Goal: Task Accomplishment & Management: Use online tool/utility

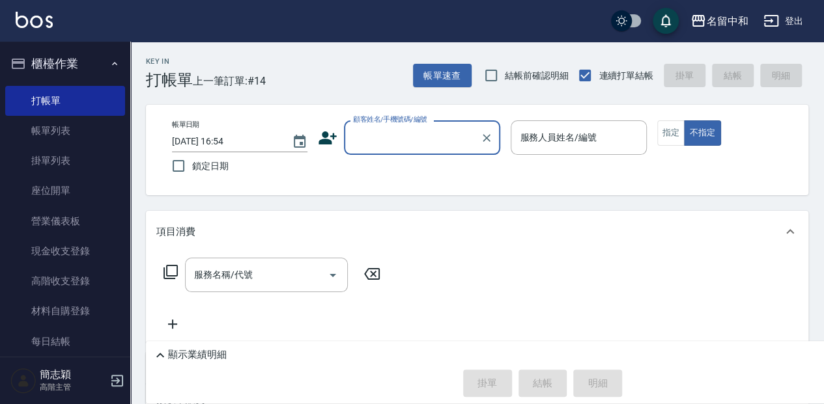
click at [399, 145] on input "顧客姓名/手機號碼/編號" at bounding box center [412, 137] width 125 height 23
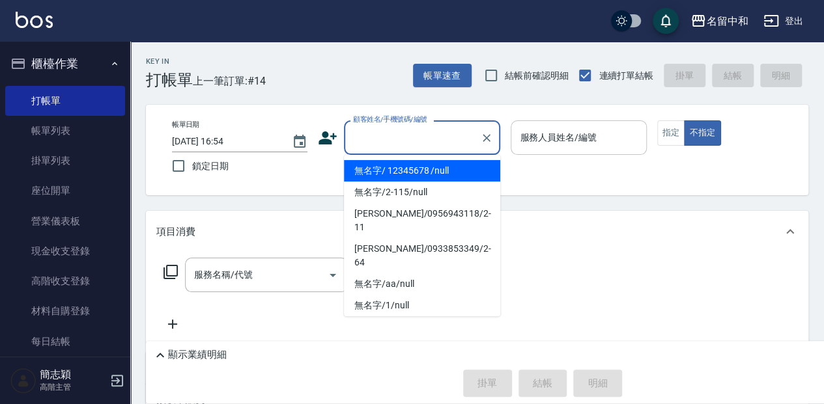
drag, startPoint x: 422, startPoint y: 165, endPoint x: 516, endPoint y: 127, distance: 101.3
click at [423, 165] on li "無名字/ 12345678 /null" at bounding box center [422, 170] width 156 height 21
type input "無名字/ 12345678 /null"
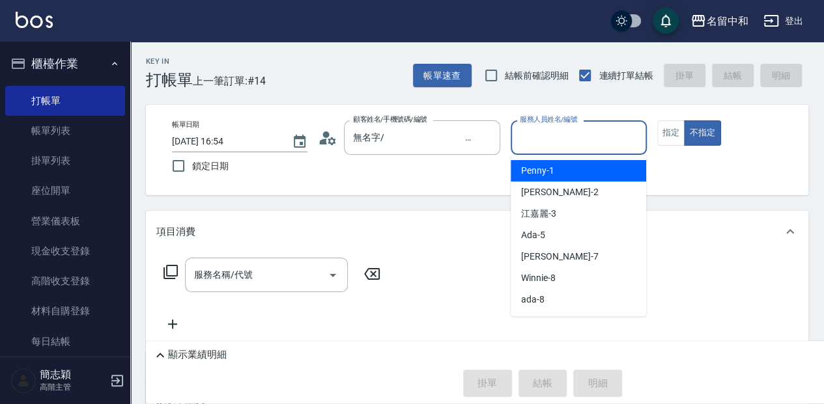
click at [540, 139] on input "服務人員姓名/編號" at bounding box center [578, 137] width 124 height 23
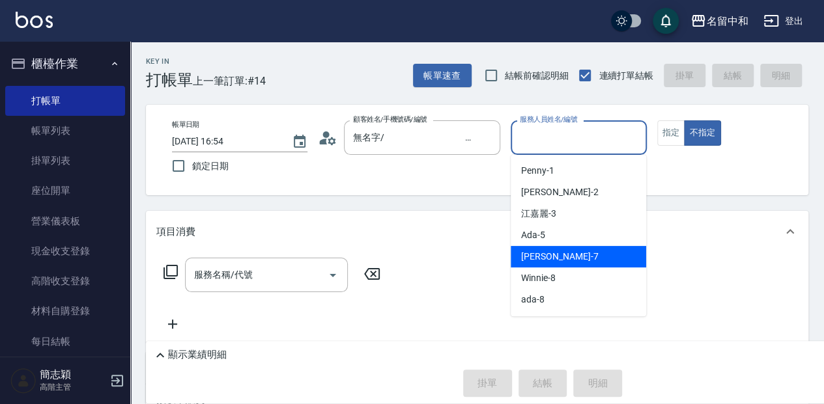
click at [606, 260] on div "[PERSON_NAME] -7" at bounding box center [578, 256] width 135 height 21
type input "[PERSON_NAME]-7"
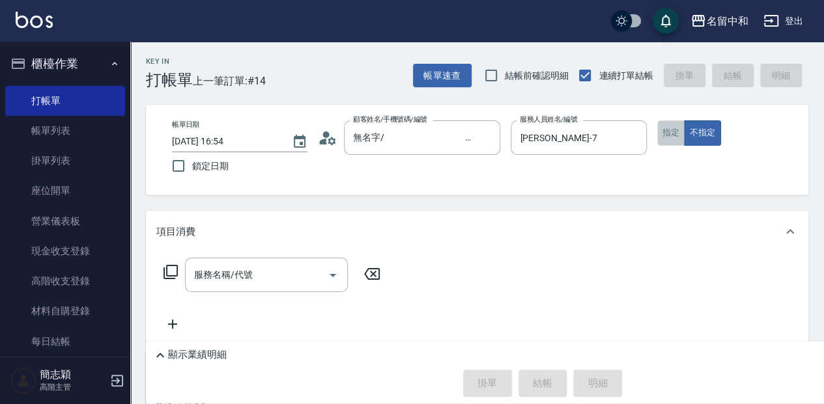
click at [662, 130] on button "指定" at bounding box center [671, 132] width 28 height 25
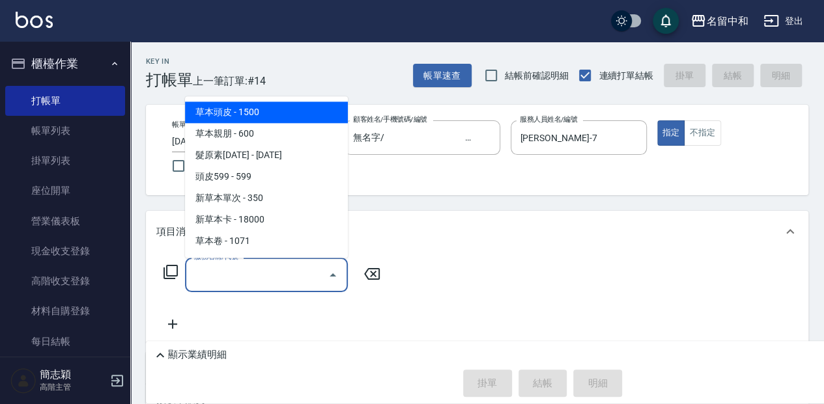
click at [264, 281] on input "服務名稱/代號" at bounding box center [257, 275] width 132 height 23
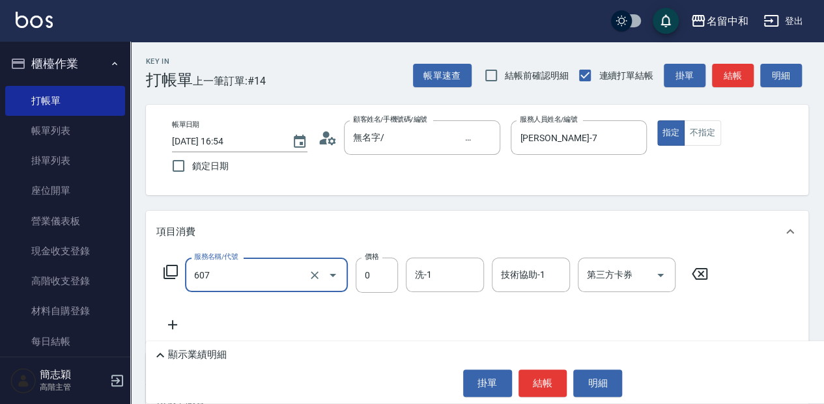
type input "魚子單次0(607)"
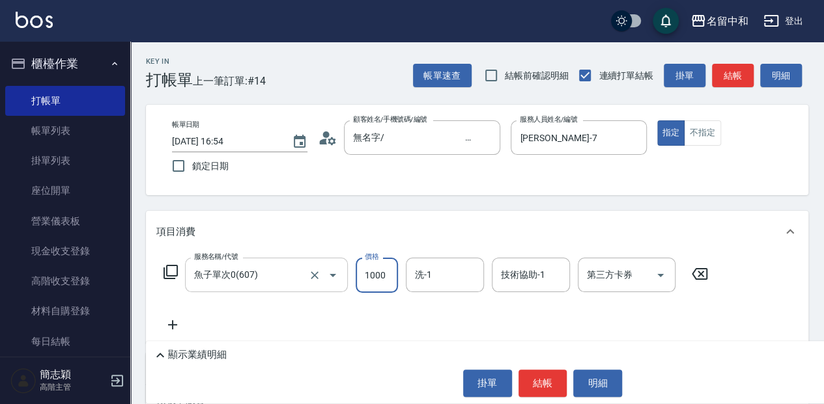
type input "1000"
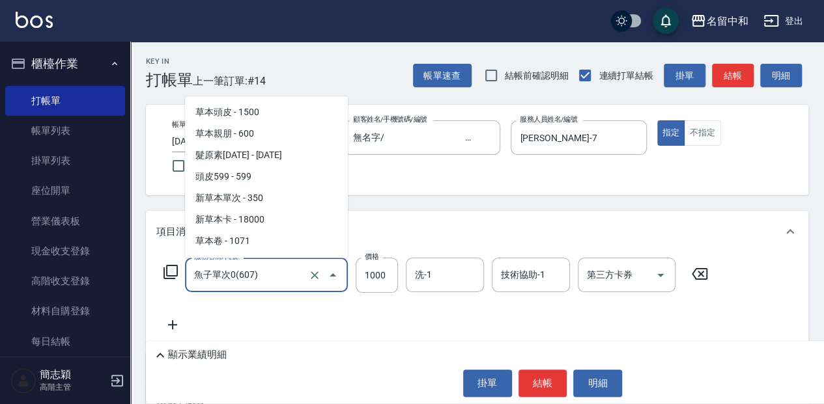
click at [275, 272] on input "魚子單次0(607)" at bounding box center [248, 275] width 115 height 23
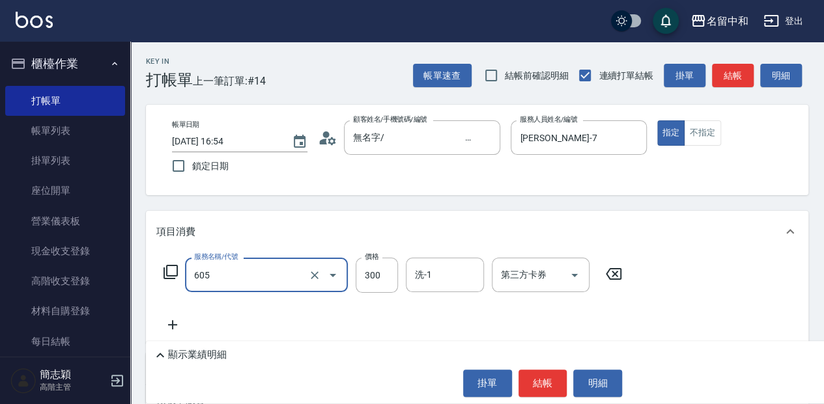
type input "燙前護(300)(605)"
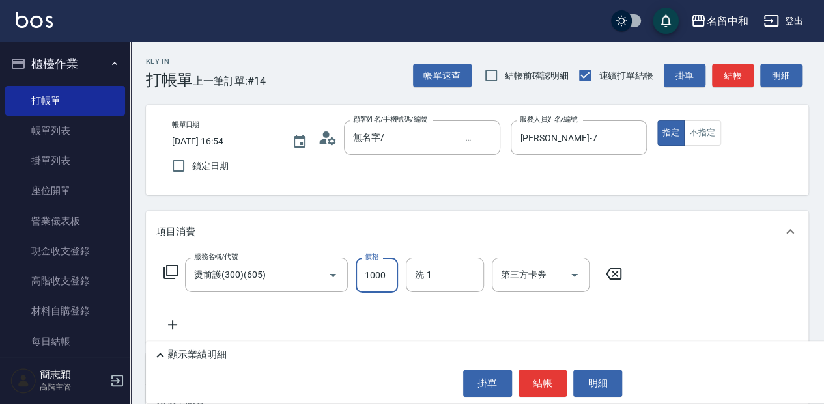
type input "1000"
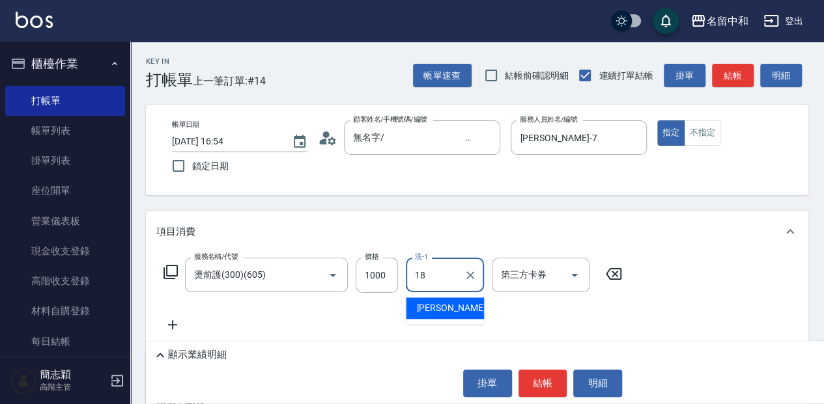
type input "[PERSON_NAME]-18"
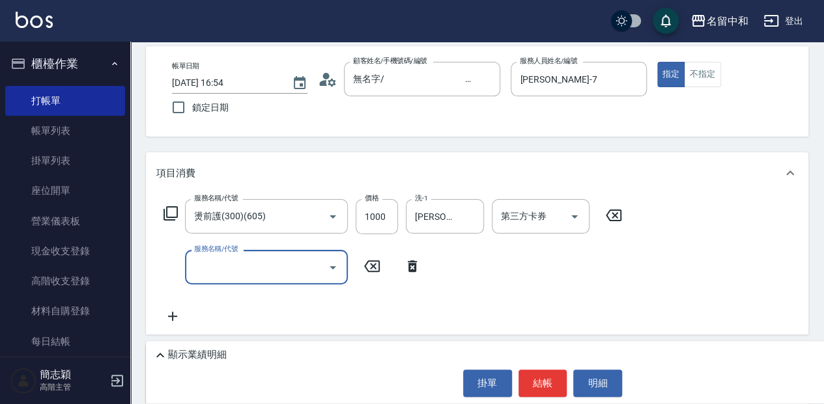
scroll to position [87, 0]
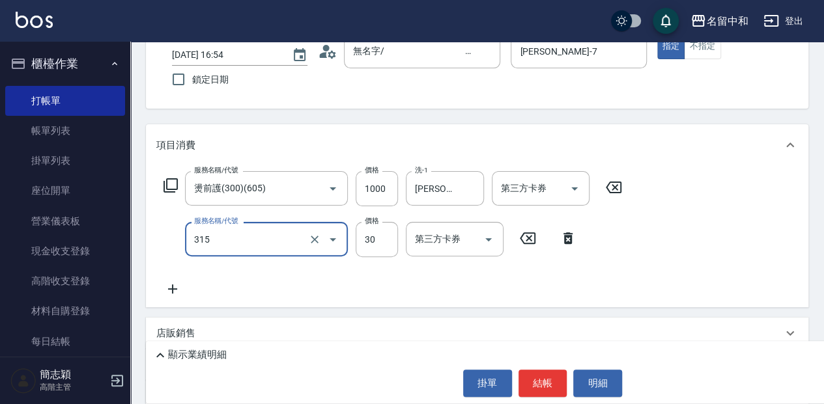
type input "補燙(315)"
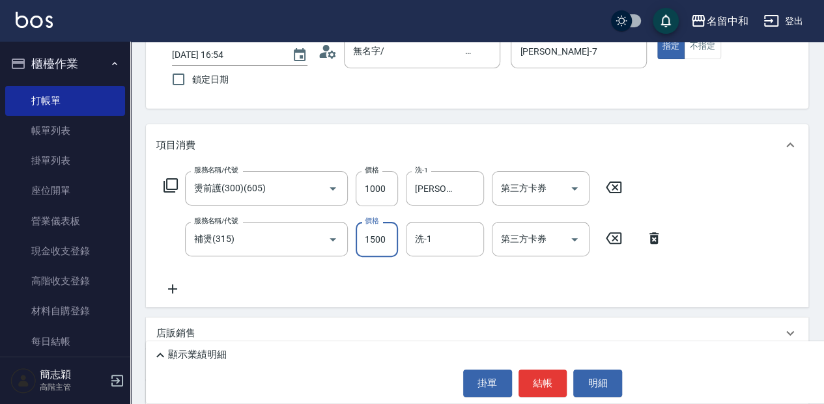
type input "1500"
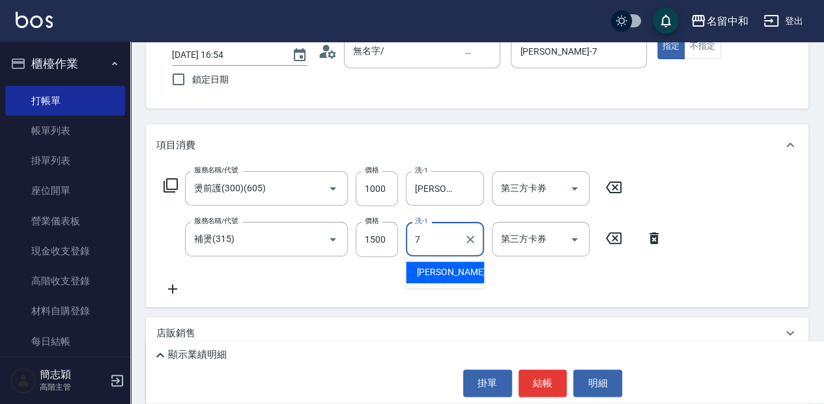
type input "[PERSON_NAME]-7"
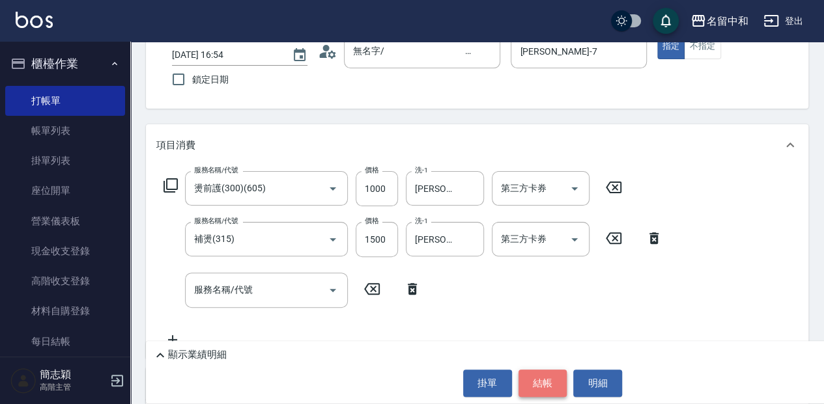
click at [546, 378] on button "結帳" at bounding box center [542, 383] width 49 height 27
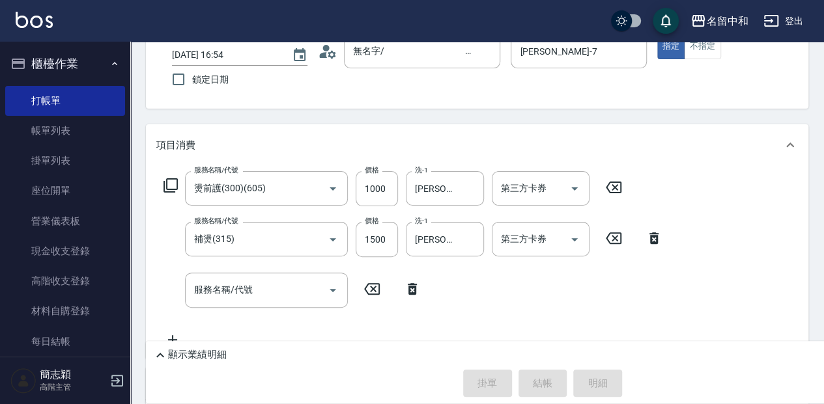
type input "[DATE] 17:41"
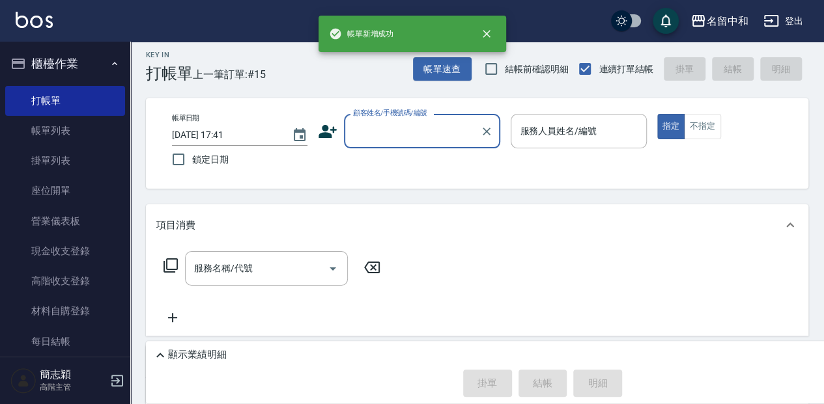
scroll to position [0, 0]
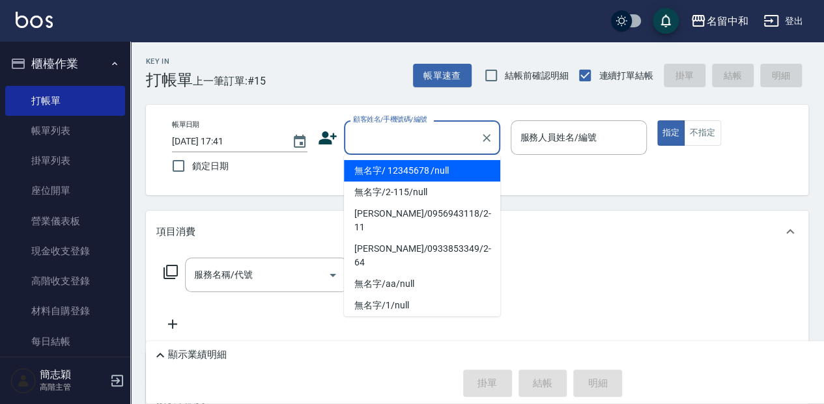
click at [408, 148] on input "顧客姓名/手機號碼/編號" at bounding box center [412, 137] width 125 height 23
drag, startPoint x: 402, startPoint y: 169, endPoint x: 490, endPoint y: 153, distance: 89.4
click at [405, 169] on li "無名字/ 12345678 /null" at bounding box center [422, 170] width 156 height 21
type input "無名字/ 12345678 /null"
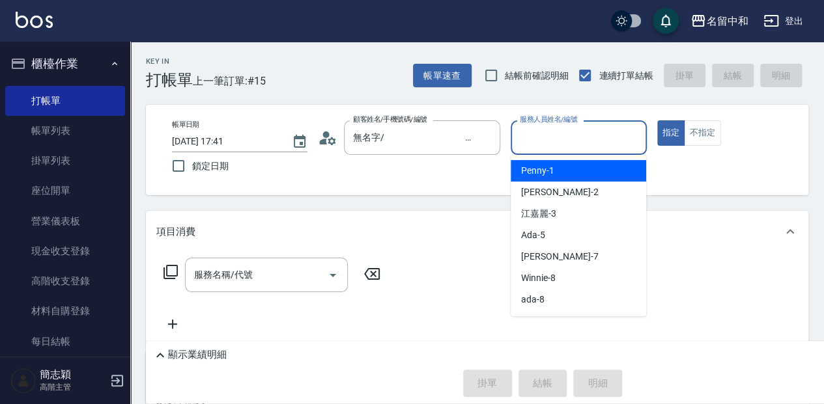
drag, startPoint x: 560, startPoint y: 140, endPoint x: 582, endPoint y: 169, distance: 36.7
click at [561, 140] on input "服務人員姓名/編號" at bounding box center [578, 137] width 124 height 23
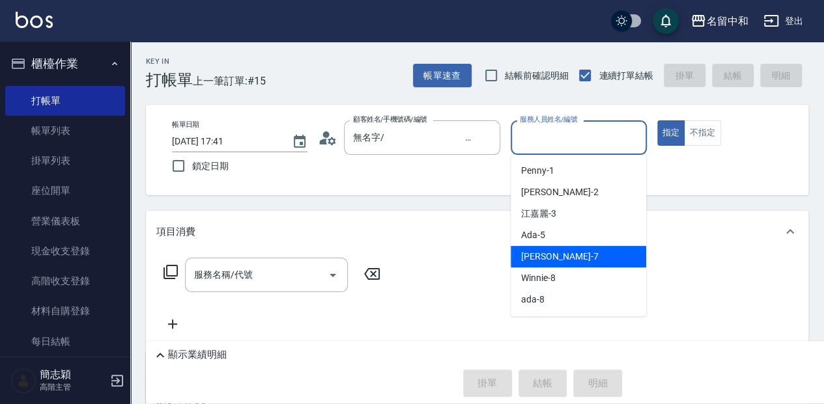
click at [589, 249] on div "[PERSON_NAME] -7" at bounding box center [578, 256] width 135 height 21
type input "[PERSON_NAME]-7"
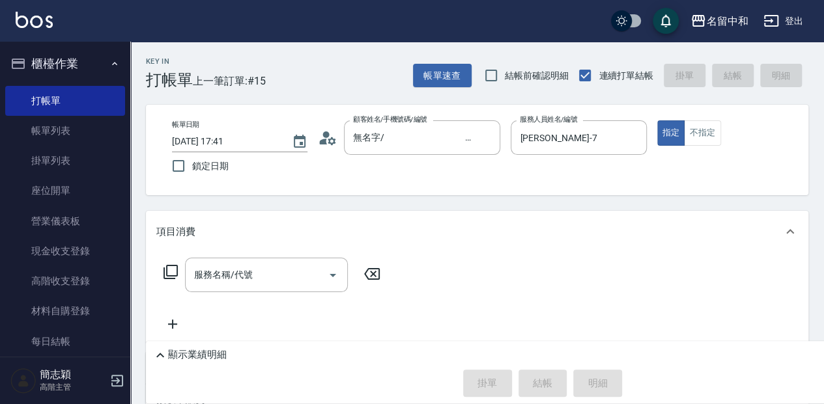
click at [168, 277] on icon at bounding box center [171, 272] width 16 height 16
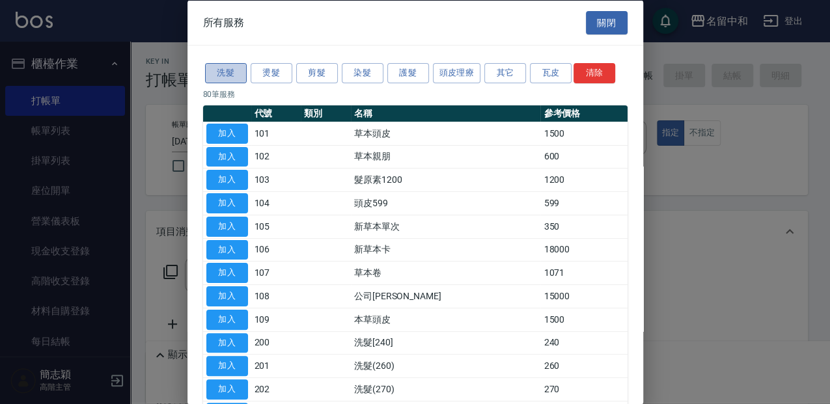
click at [221, 70] on button "洗髮" at bounding box center [226, 73] width 42 height 20
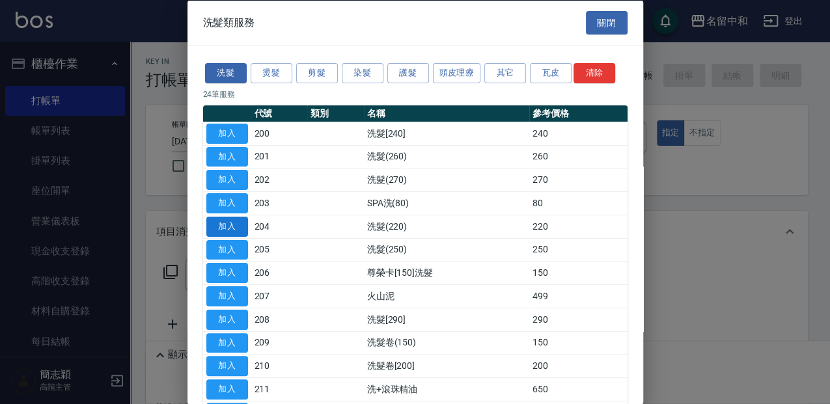
click at [217, 221] on button "加入" at bounding box center [227, 226] width 42 height 20
type input "洗髮(220)(204)"
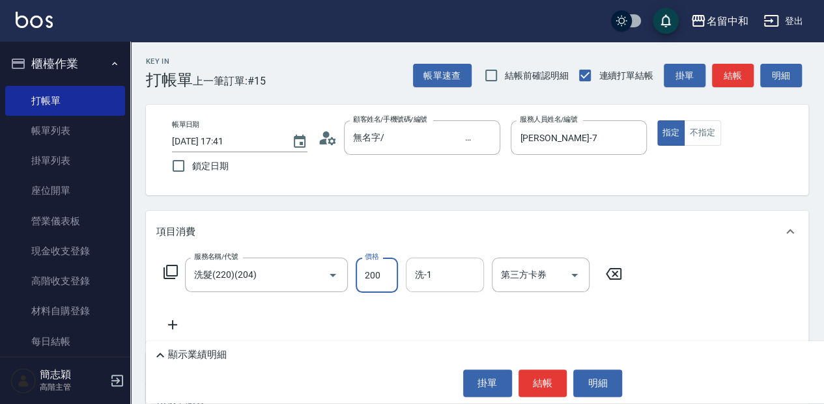
type input "200"
type input "[PERSON_NAME]-18"
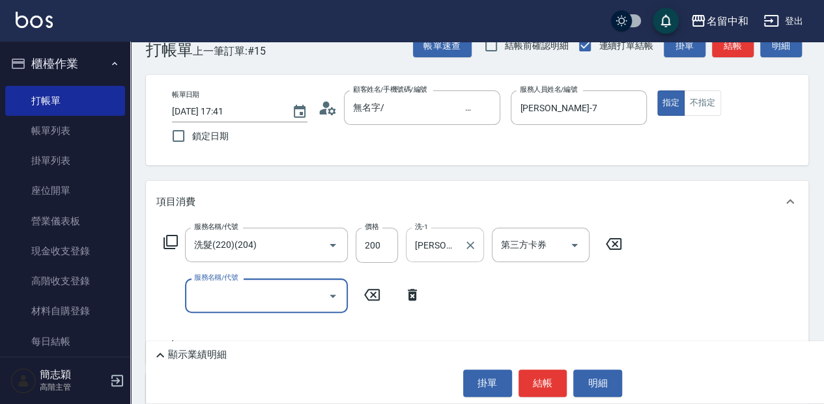
scroll to position [43, 0]
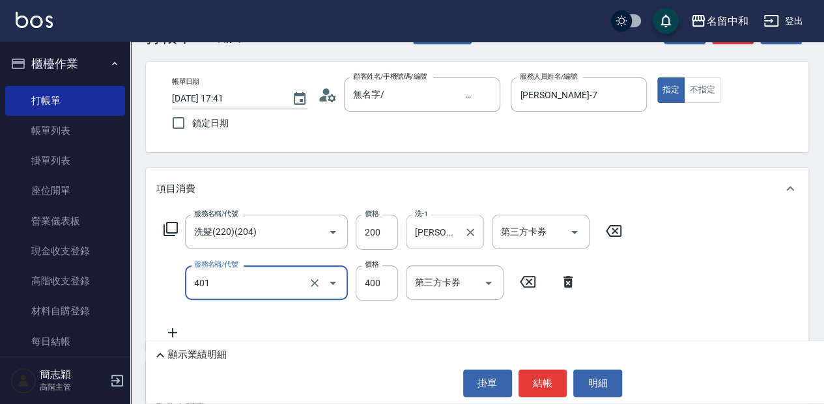
type input "剪髮(400)(401)"
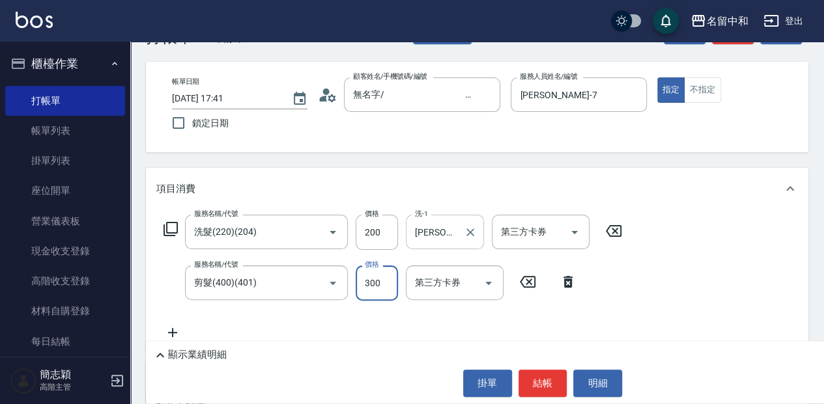
type input "300"
click at [549, 384] on button "結帳" at bounding box center [542, 383] width 49 height 27
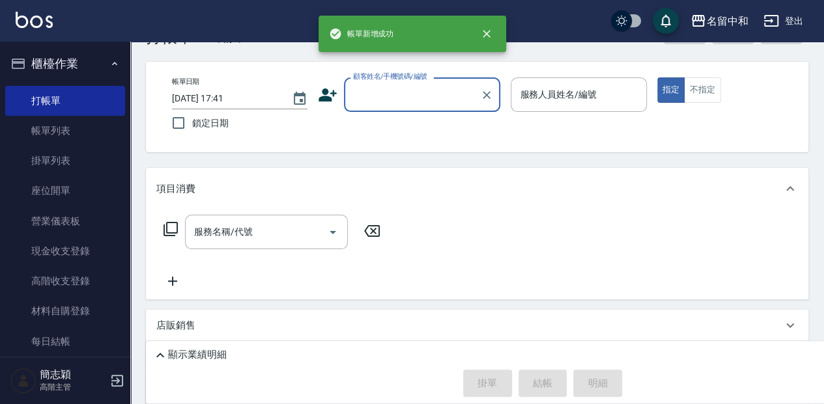
scroll to position [0, 0]
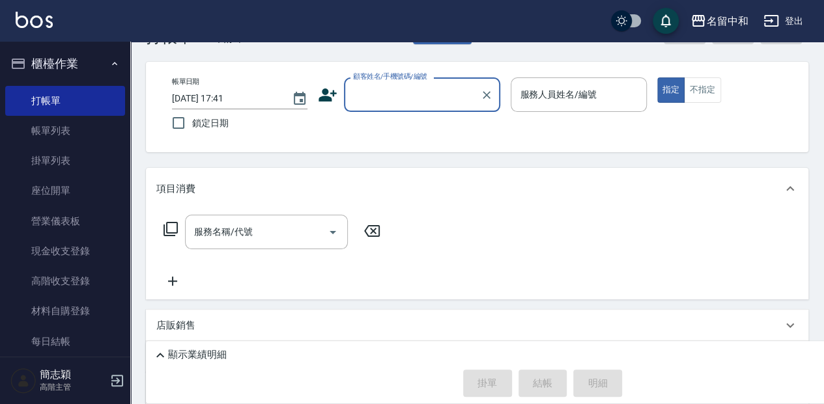
click at [383, 95] on input "顧客姓名/手機號碼/編號" at bounding box center [412, 94] width 125 height 23
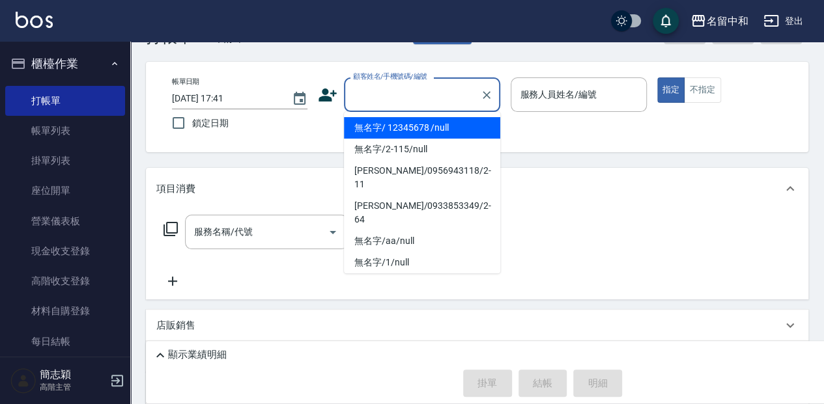
drag, startPoint x: 387, startPoint y: 128, endPoint x: 479, endPoint y: 103, distance: 95.9
click at [388, 128] on li "無名字/ 12345678 /null" at bounding box center [422, 127] width 156 height 21
type input "無名字/ 12345678 /null"
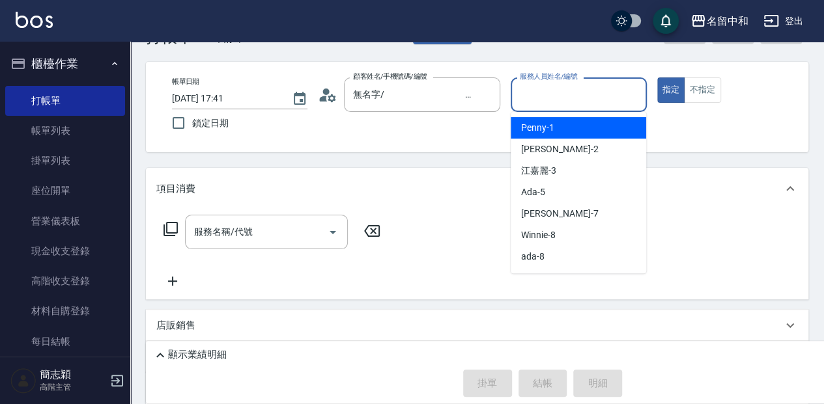
click at [574, 89] on input "服務人員姓名/編號" at bounding box center [578, 94] width 124 height 23
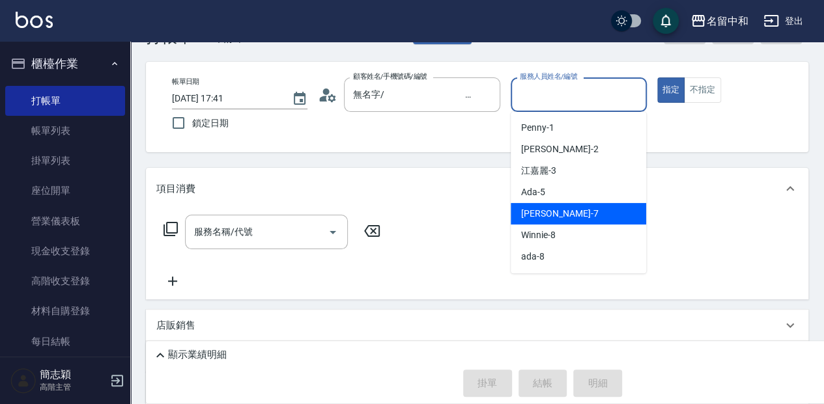
click at [590, 211] on div "[PERSON_NAME] -7" at bounding box center [578, 213] width 135 height 21
type input "[PERSON_NAME]-7"
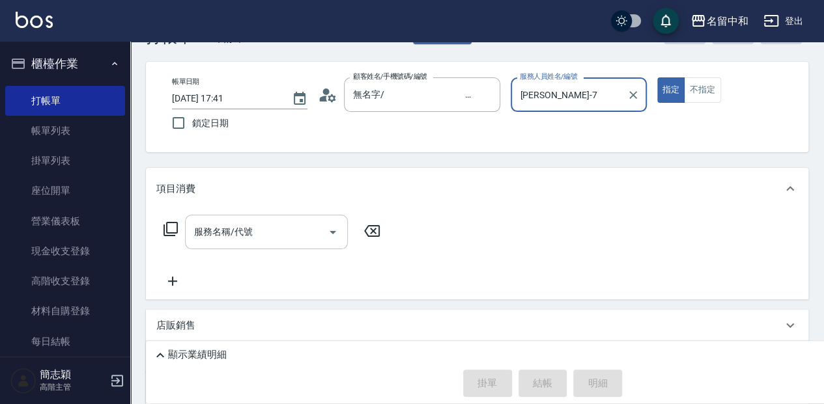
drag, startPoint x: 240, startPoint y: 233, endPoint x: 270, endPoint y: 236, distance: 30.1
click at [242, 233] on input "服務名稱/代號" at bounding box center [257, 232] width 132 height 23
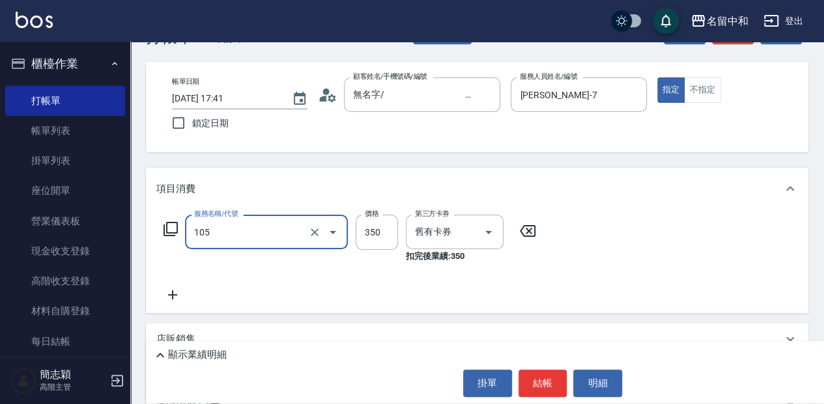
type input "新草本單次(105)"
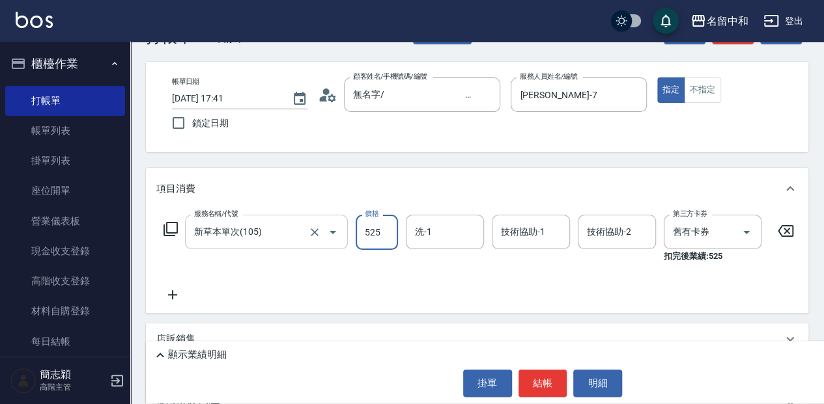
type input "525"
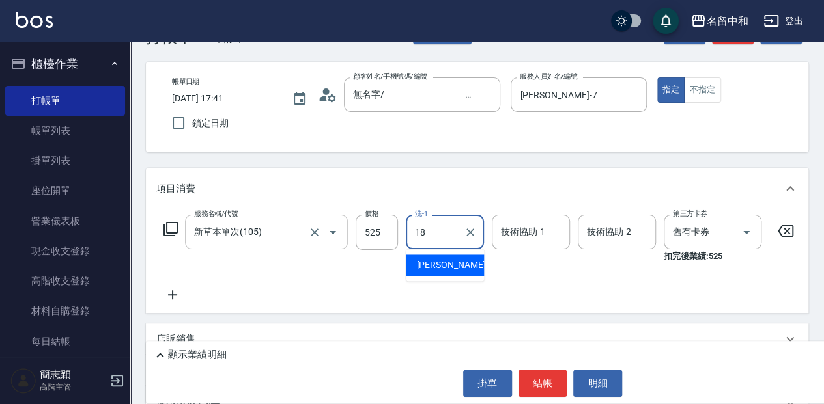
type input "[PERSON_NAME]-18"
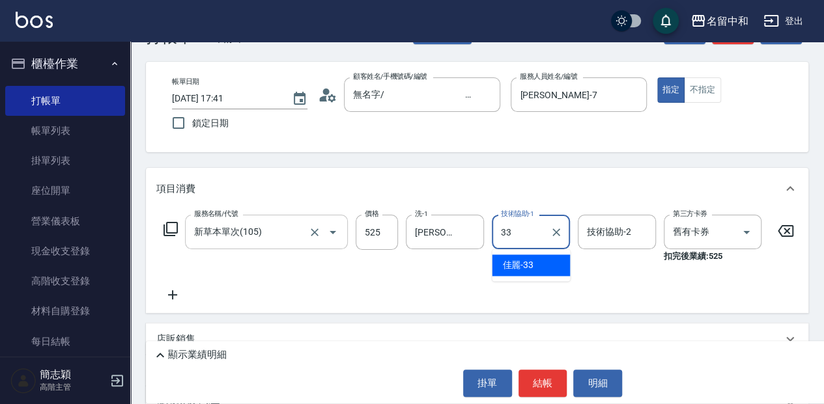
type input "佳麗-33"
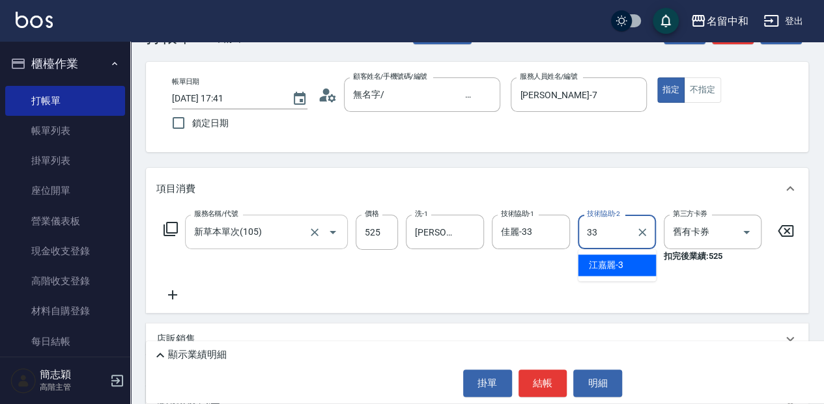
type input "佳麗-33"
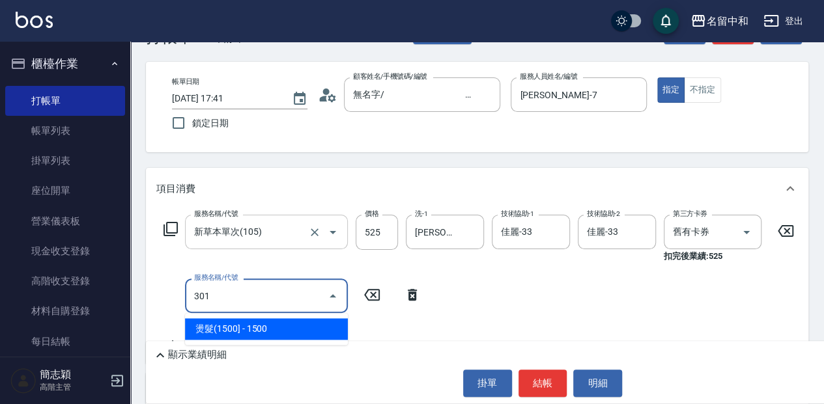
type input "燙髮(1500](301)"
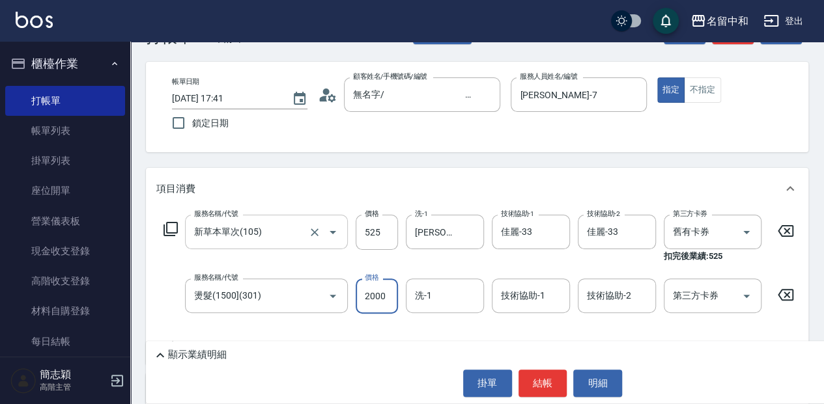
type input "2000"
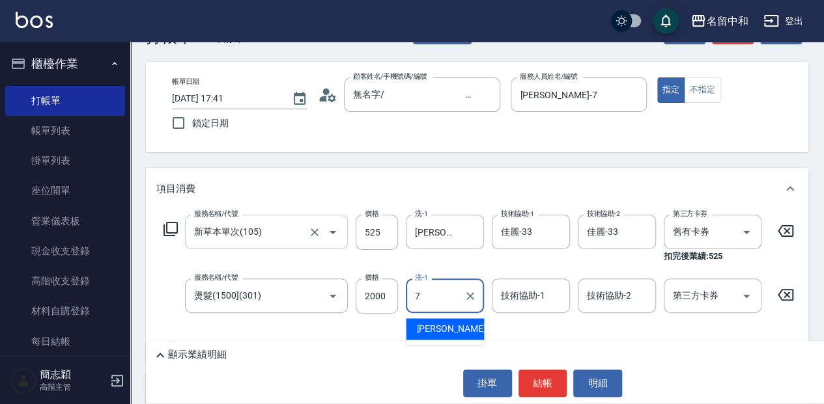
type input "[PERSON_NAME]-7"
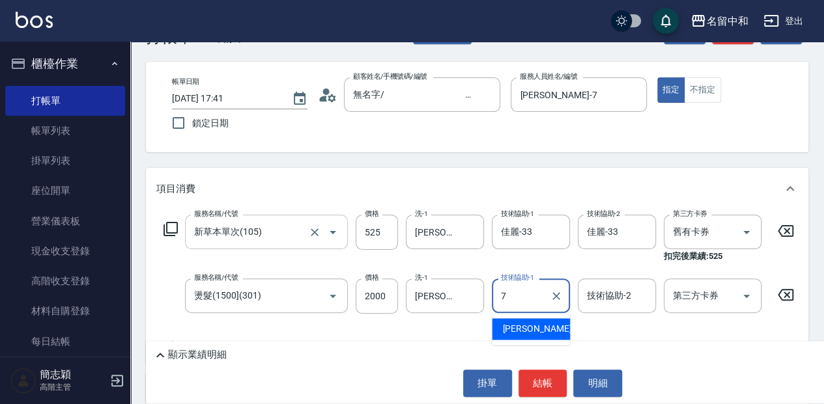
type input "[PERSON_NAME]-7"
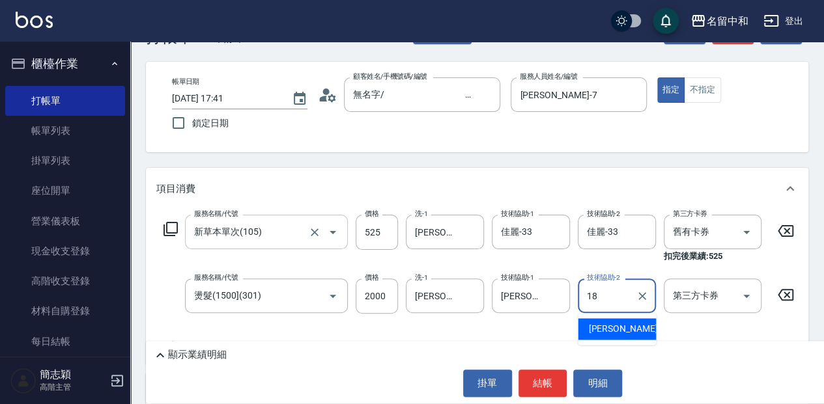
type input "[PERSON_NAME]-18"
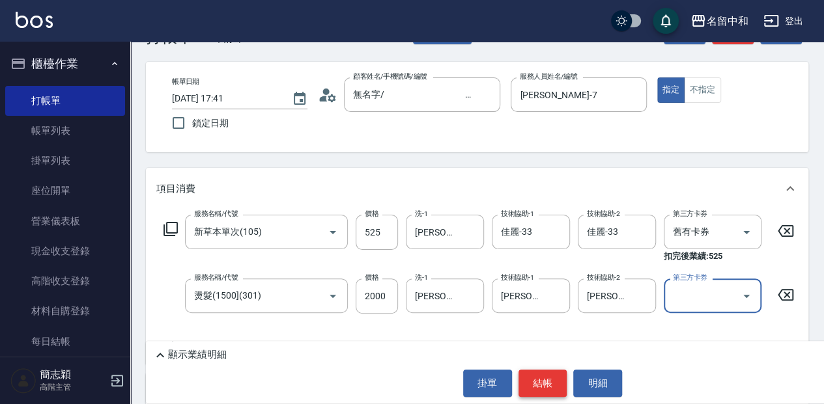
click at [539, 391] on button "結帳" at bounding box center [542, 383] width 49 height 27
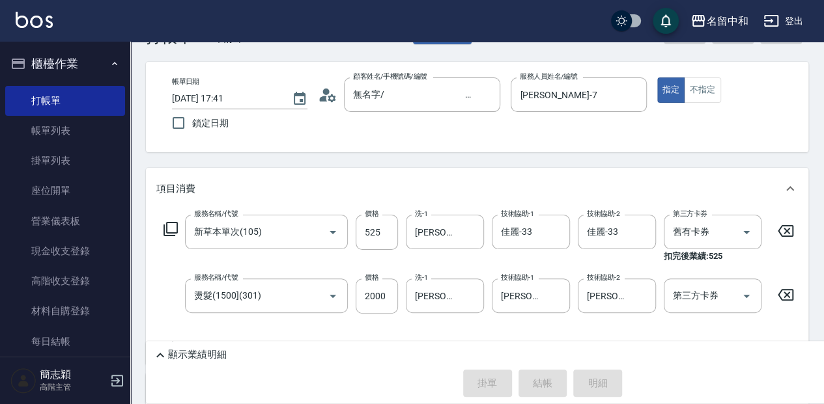
type input "[DATE] 17:43"
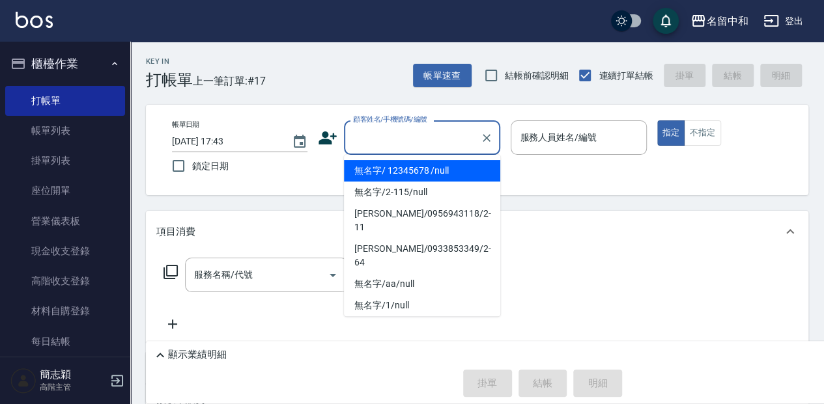
click at [363, 127] on input "顧客姓名/手機號碼/編號" at bounding box center [412, 137] width 125 height 23
drag, startPoint x: 393, startPoint y: 170, endPoint x: 470, endPoint y: 152, distance: 79.0
click at [394, 171] on li "無名字/ 12345678 /null" at bounding box center [422, 170] width 156 height 21
type input "無名字/ 12345678 /null"
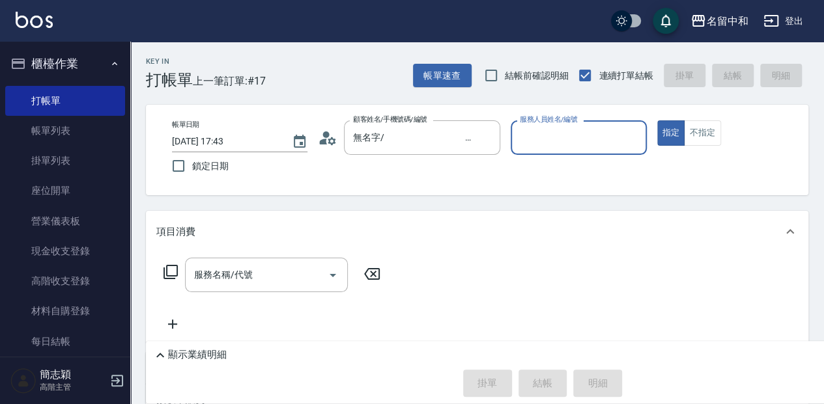
click at [546, 144] on input "服務人員姓名/編號" at bounding box center [578, 137] width 124 height 23
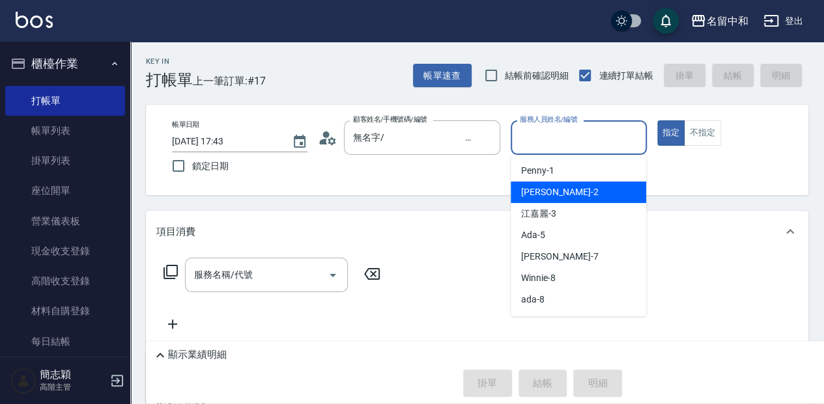
click at [558, 197] on div "[PERSON_NAME] -2" at bounding box center [578, 192] width 135 height 21
type input "[PERSON_NAME]-2"
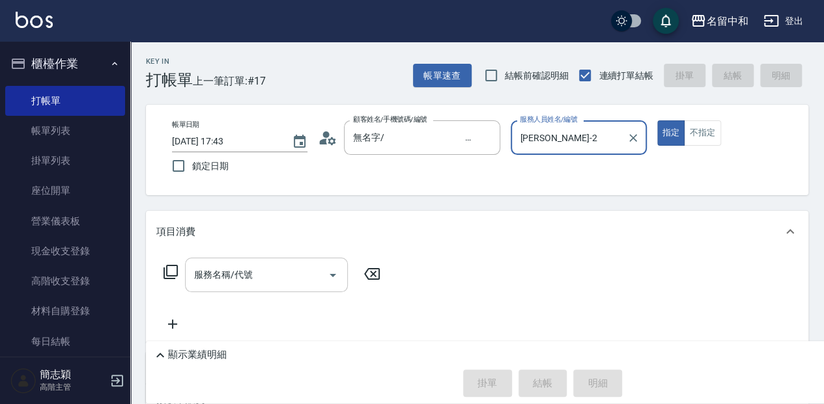
click at [263, 270] on input "服務名稱/代號" at bounding box center [257, 275] width 132 height 23
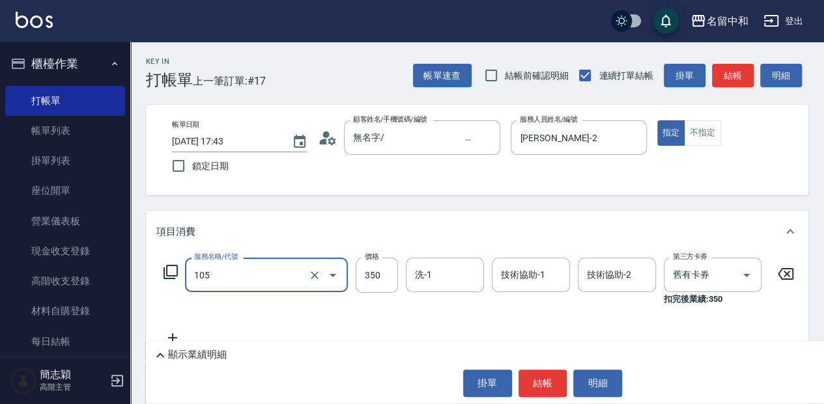
type input "新草本單次(105)"
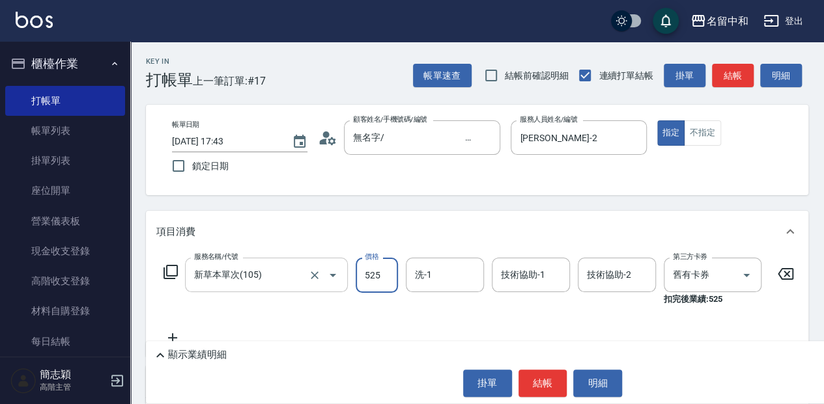
type input "525"
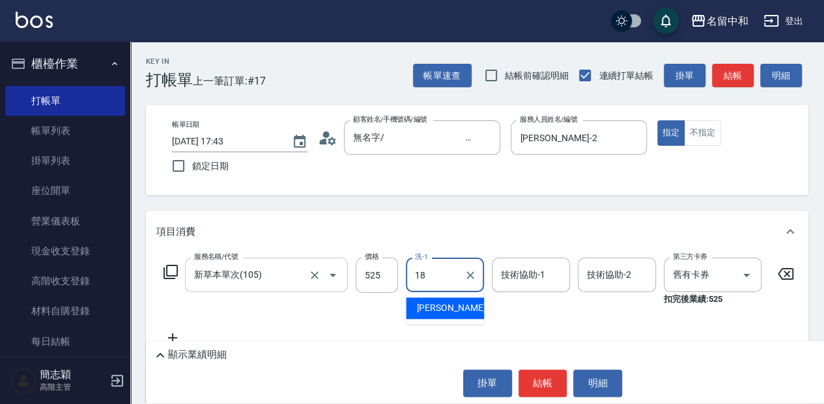
type input "[PERSON_NAME]-18"
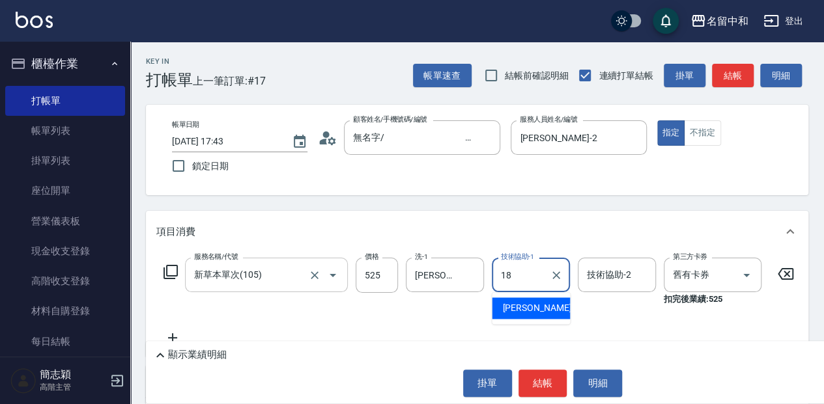
type input "[PERSON_NAME]-18"
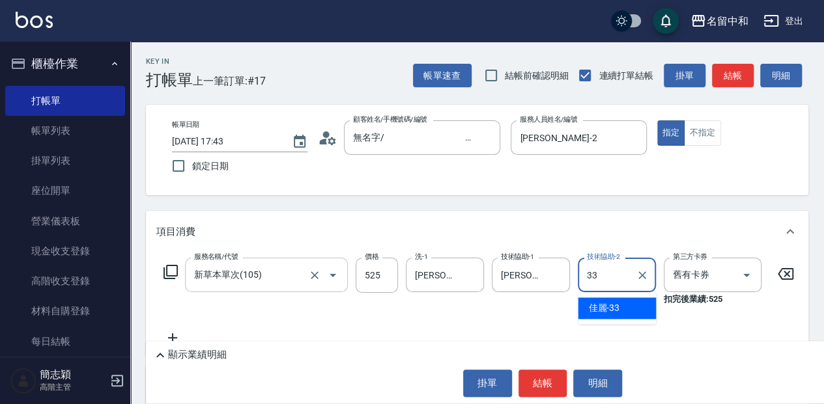
type input "佳麗-33"
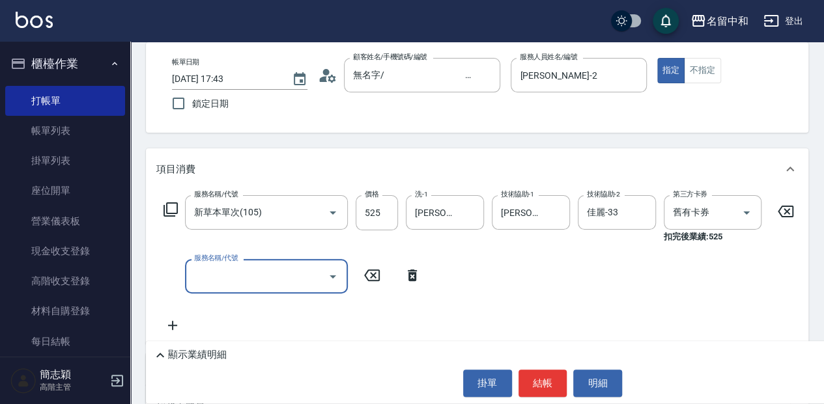
scroll to position [87, 0]
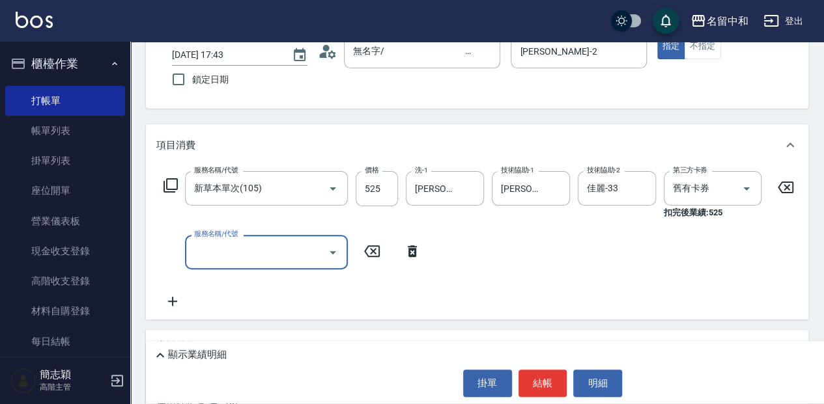
click at [530, 387] on button "結帳" at bounding box center [542, 383] width 49 height 27
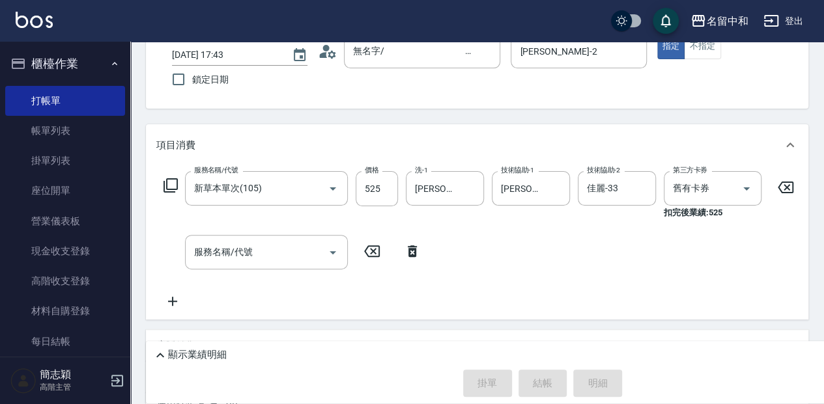
type input "[DATE] 17:44"
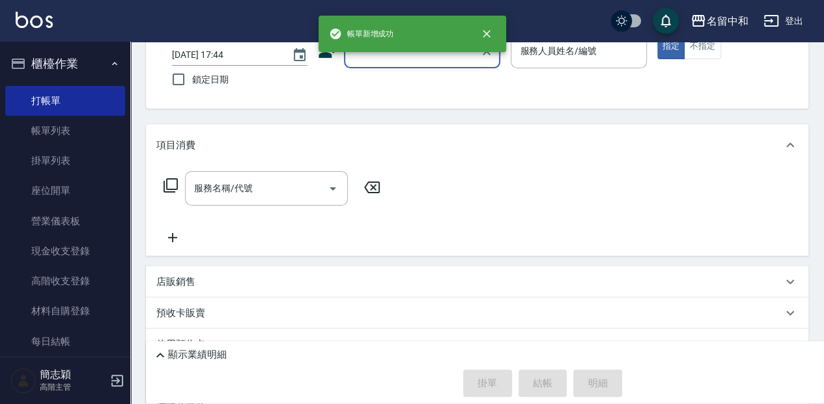
scroll to position [0, 0]
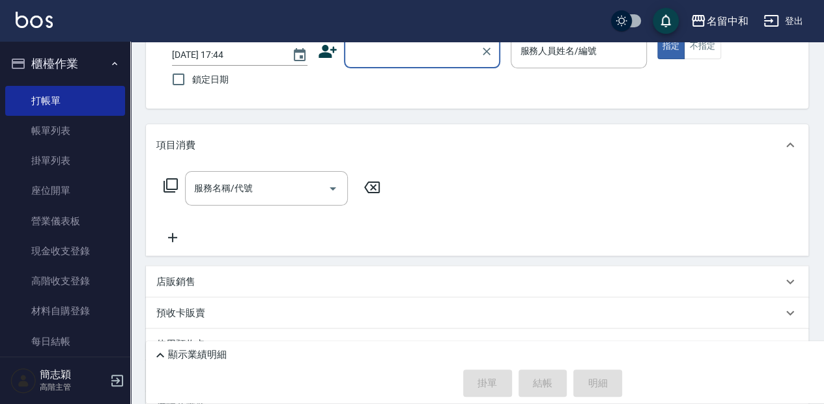
drag, startPoint x: 375, startPoint y: 55, endPoint x: 311, endPoint y: 119, distance: 91.2
click at [375, 55] on input "顧客姓名/手機號碼/編號" at bounding box center [412, 51] width 125 height 23
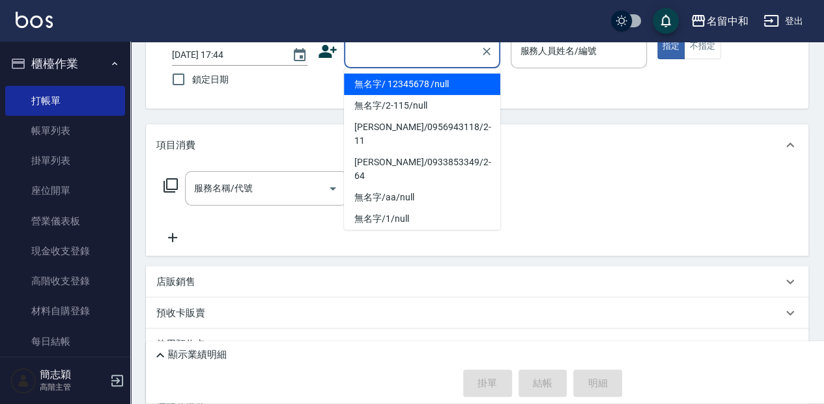
drag, startPoint x: 386, startPoint y: 78, endPoint x: 574, endPoint y: 36, distance: 193.4
click at [386, 78] on li "無名字/ 12345678 /null" at bounding box center [422, 84] width 156 height 21
type input "無名字/ 12345678 /null"
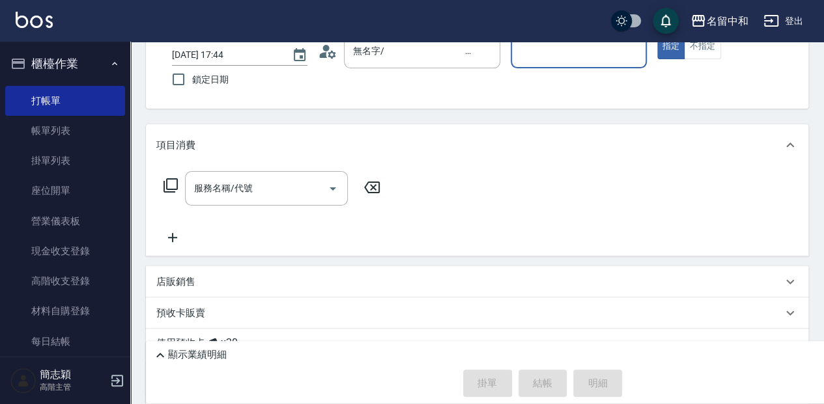
click at [563, 64] on div "服務人員姓名/編號" at bounding box center [578, 51] width 135 height 35
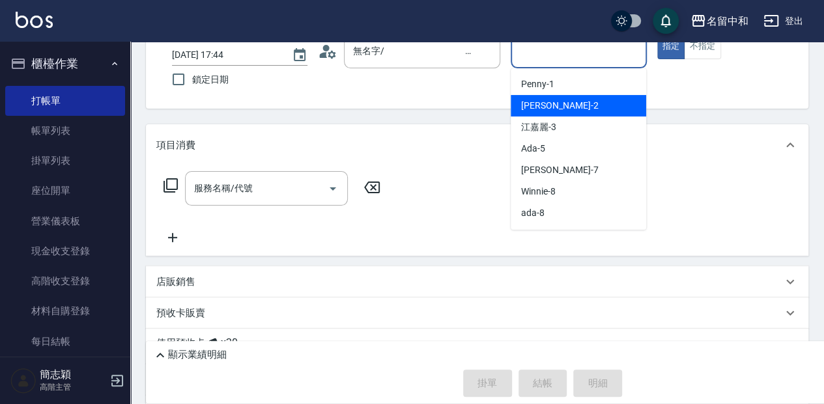
click at [546, 112] on span "[PERSON_NAME] -2" at bounding box center [559, 106] width 77 height 14
type input "[PERSON_NAME]-2"
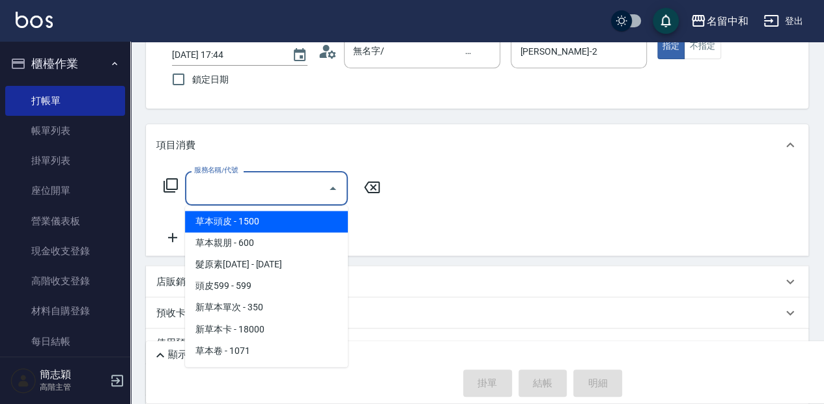
click at [210, 192] on input "服務名稱/代號" at bounding box center [257, 188] width 132 height 23
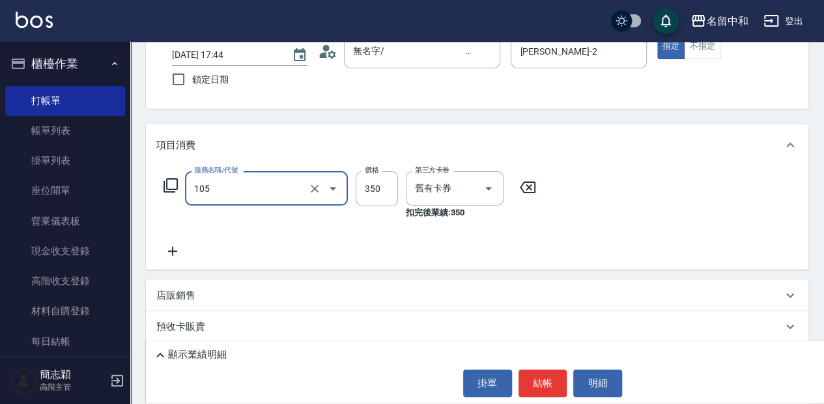
type input "新草本單次(105)"
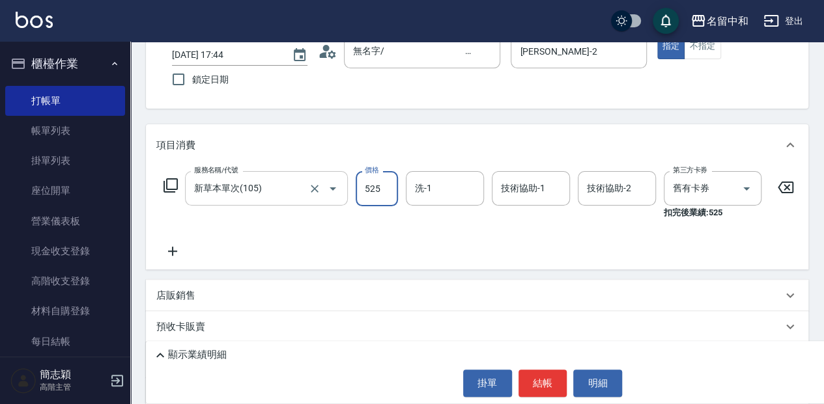
type input "525"
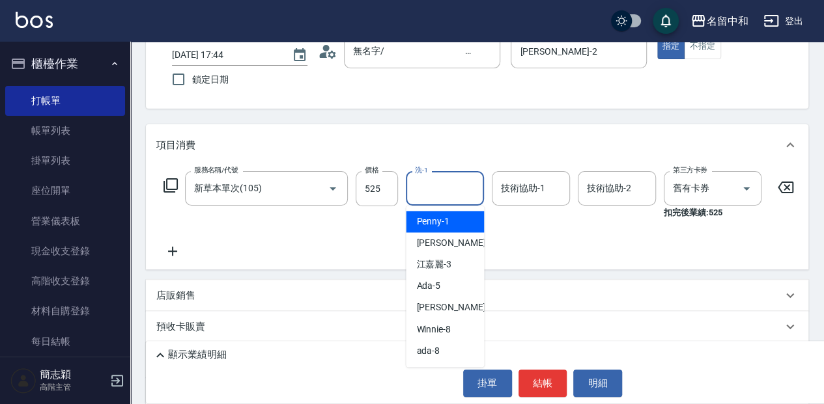
click at [451, 193] on input "洗-1" at bounding box center [445, 188] width 66 height 23
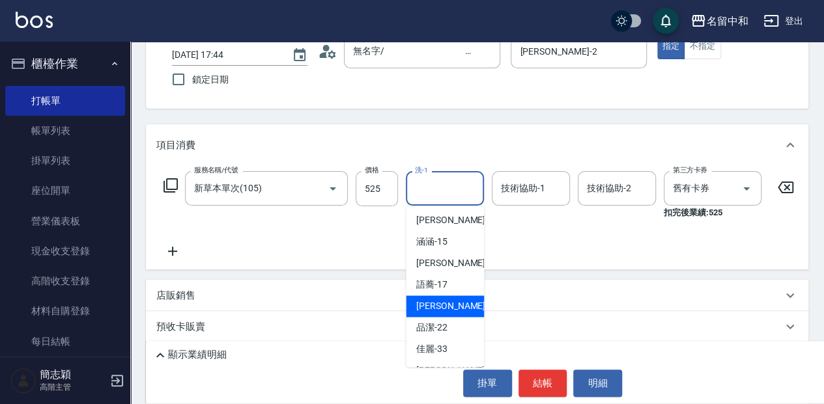
scroll to position [235, 0]
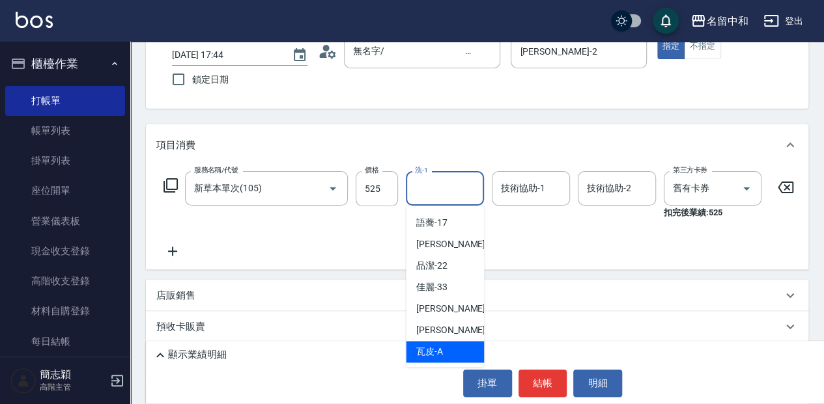
click at [471, 349] on div "瓦皮 -A" at bounding box center [445, 351] width 78 height 21
type input "瓦皮-A"
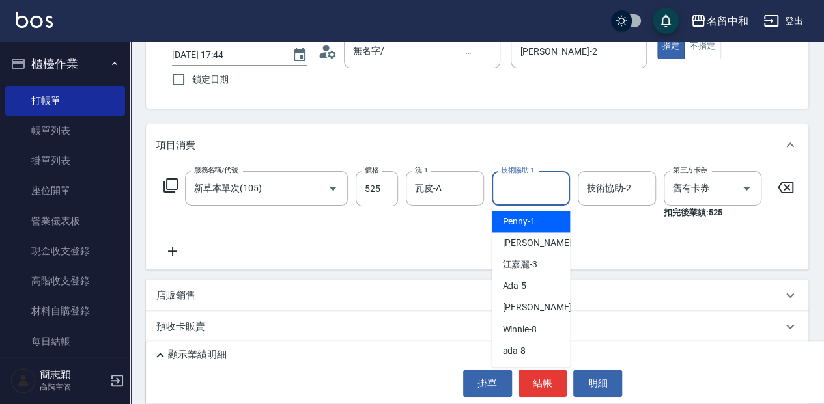
drag, startPoint x: 520, startPoint y: 189, endPoint x: 542, endPoint y: 208, distance: 29.1
click at [520, 190] on input "技術協助-1" at bounding box center [531, 188] width 66 height 23
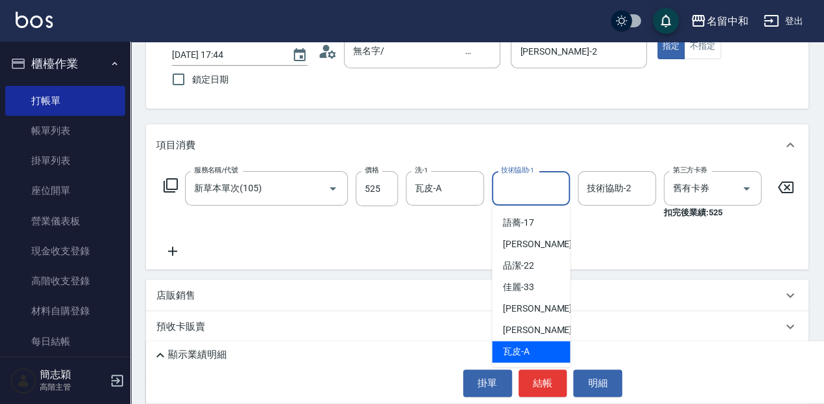
click at [517, 343] on div "瓦皮 -A" at bounding box center [531, 351] width 78 height 21
type input "瓦皮-A"
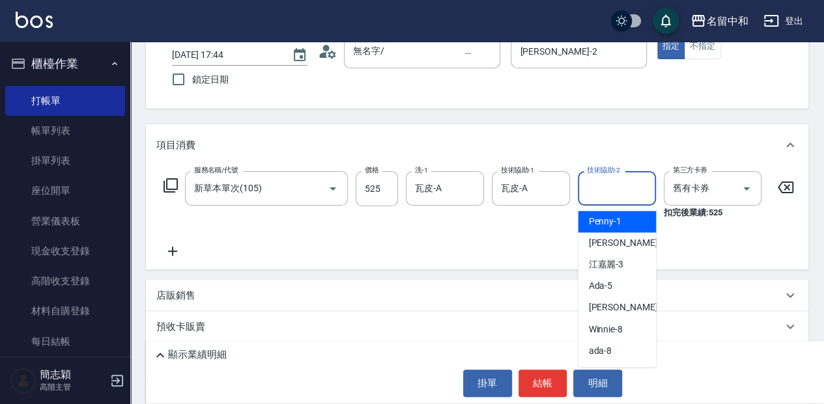
click at [613, 197] on input "技術協助-2" at bounding box center [616, 188] width 66 height 23
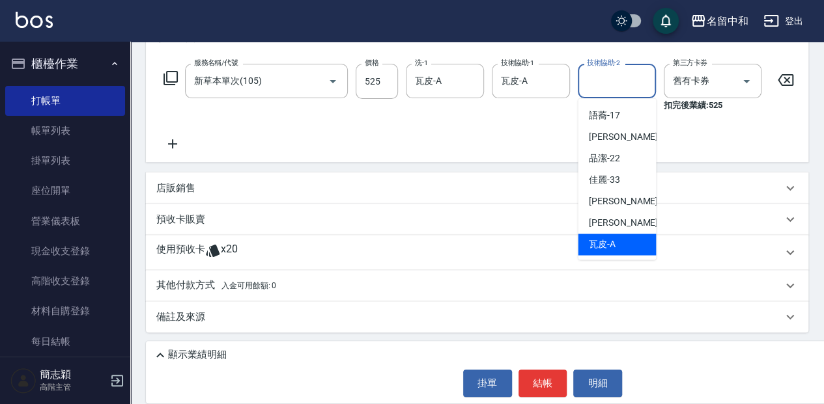
click at [619, 241] on div "瓦皮 -A" at bounding box center [617, 244] width 78 height 21
type input "瓦皮-A"
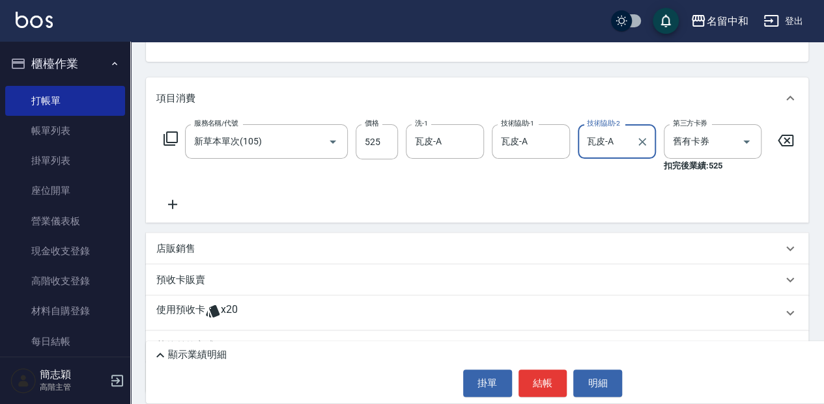
scroll to position [113, 0]
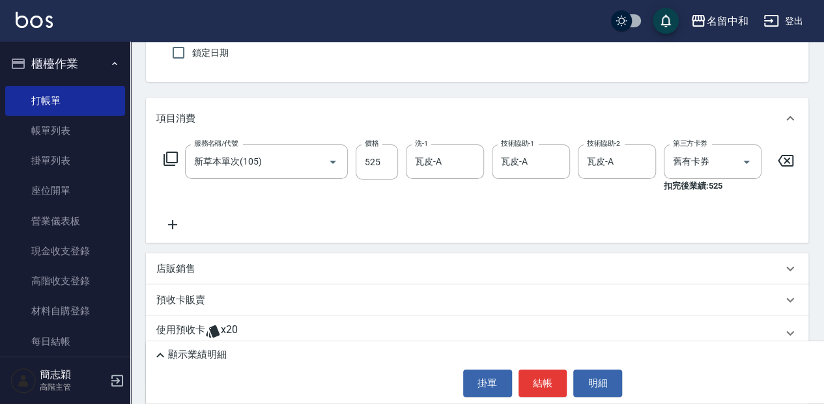
click at [171, 227] on icon at bounding box center [172, 225] width 33 height 16
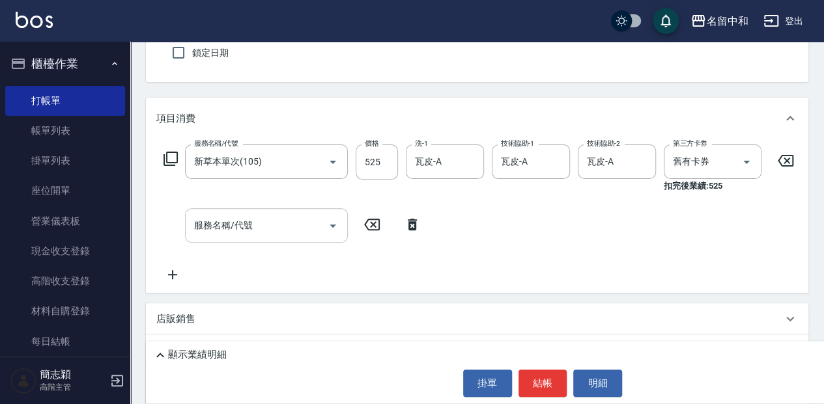
click at [238, 233] on input "服務名稱/代號" at bounding box center [257, 225] width 132 height 23
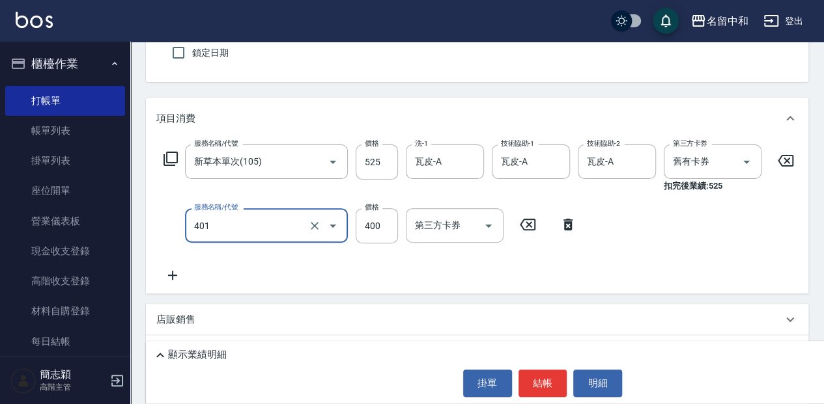
type input "剪髮(400)(401)"
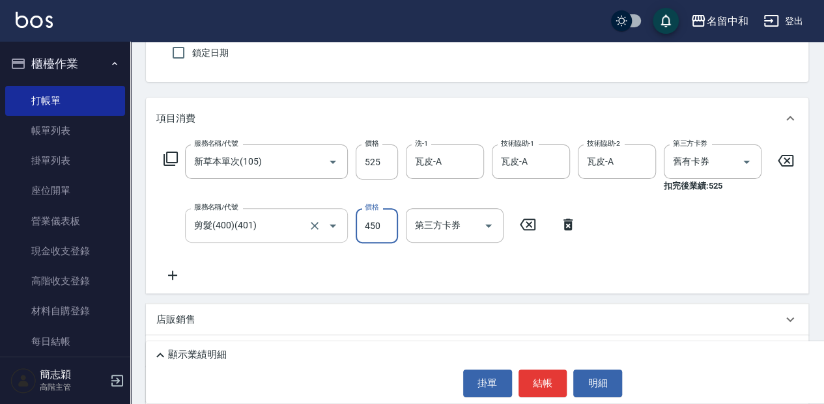
type input "450"
click at [193, 355] on p "顯示業績明細" at bounding box center [197, 355] width 59 height 14
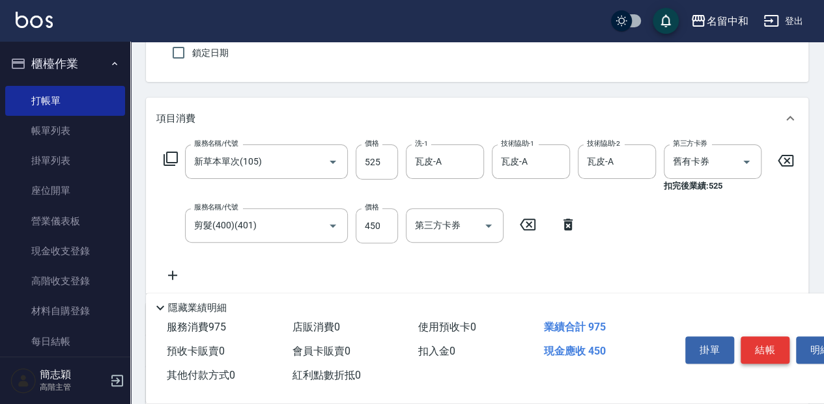
click at [766, 339] on button "結帳" at bounding box center [764, 350] width 49 height 27
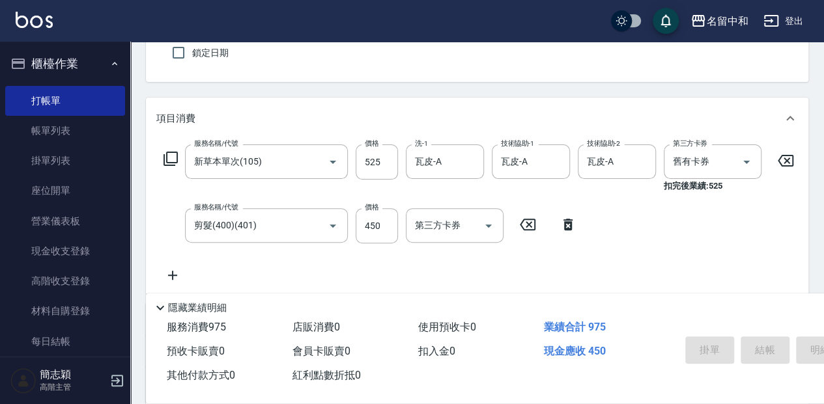
type input "[DATE] 17:45"
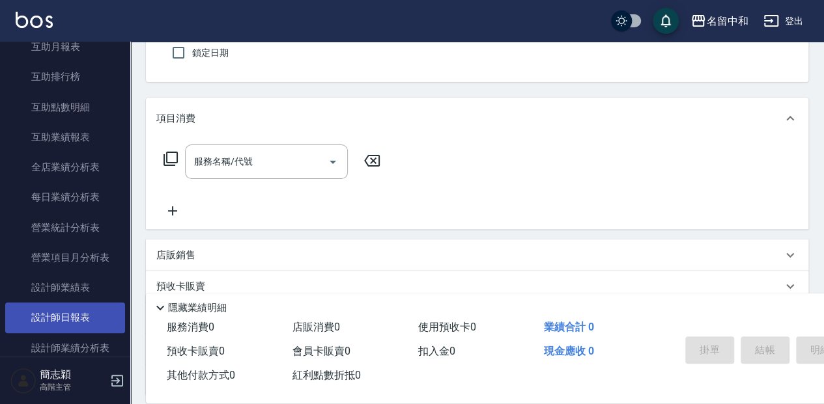
scroll to position [694, 0]
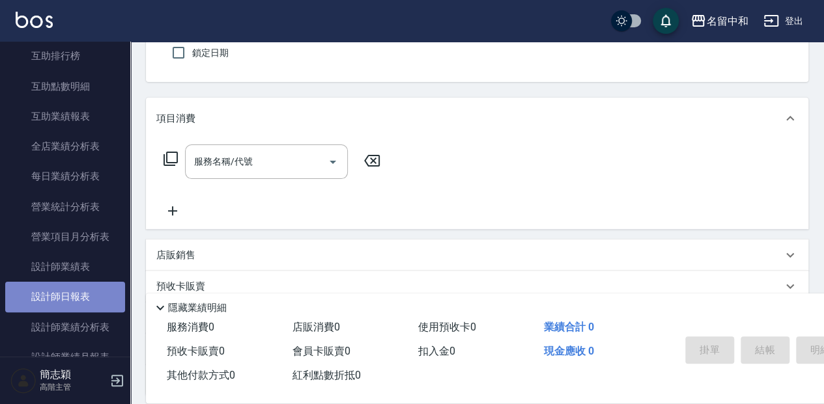
click at [81, 297] on link "設計師日報表" at bounding box center [65, 297] width 120 height 30
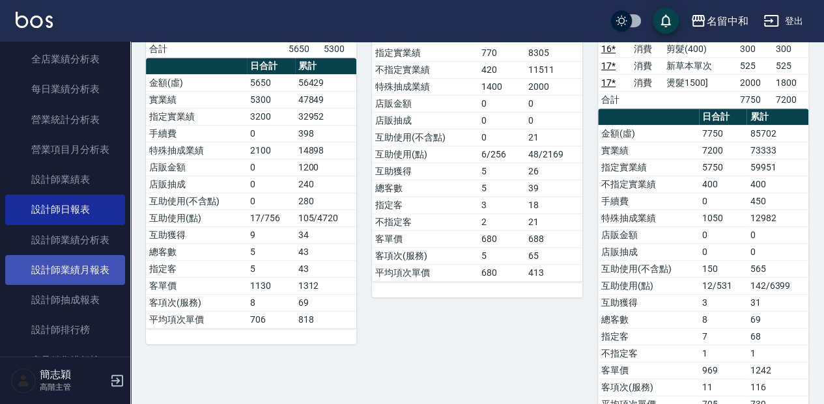
scroll to position [868, 0]
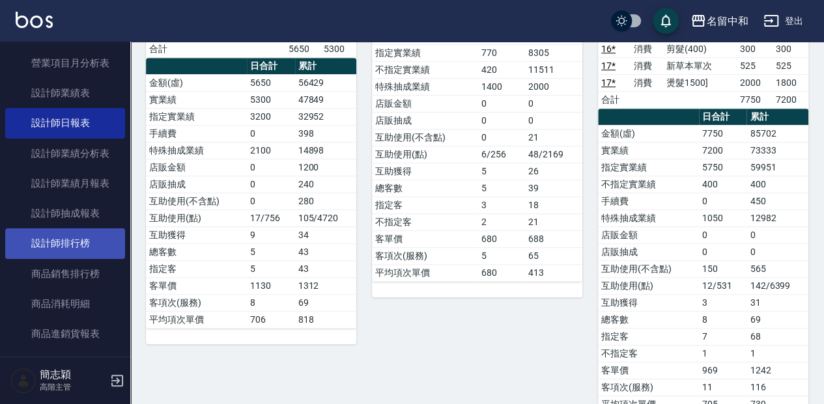
drag, startPoint x: 81, startPoint y: 242, endPoint x: 98, endPoint y: 246, distance: 17.4
click at [81, 242] on link "設計師排行榜" at bounding box center [65, 244] width 120 height 30
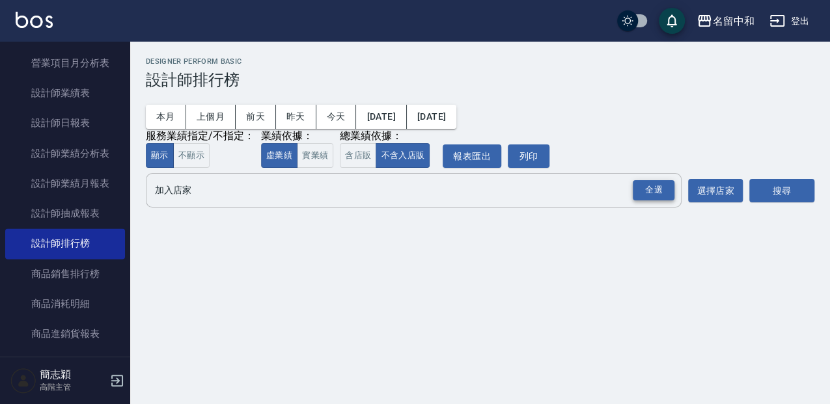
click at [660, 195] on div "全選" at bounding box center [654, 190] width 42 height 20
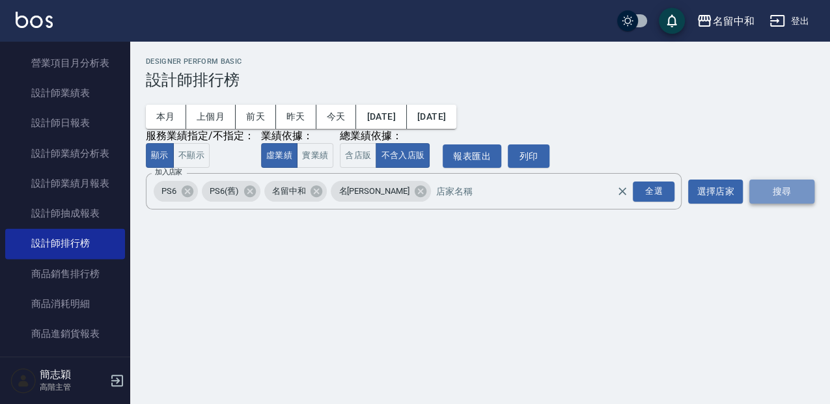
drag, startPoint x: 778, startPoint y: 193, endPoint x: 770, endPoint y: 197, distance: 8.2
click at [775, 195] on button "搜尋" at bounding box center [782, 192] width 65 height 24
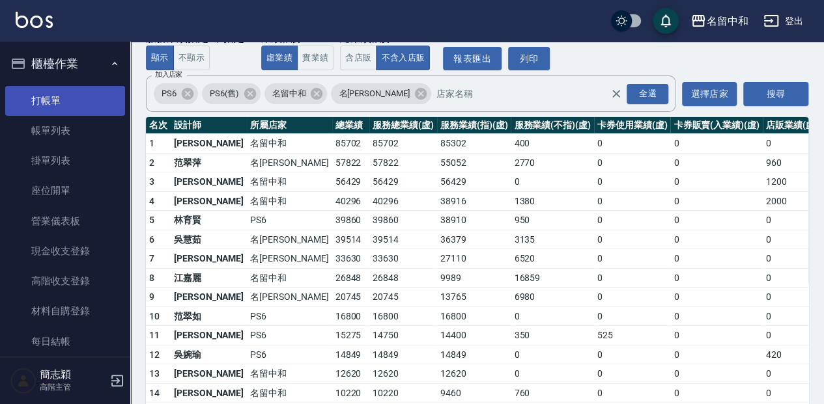
scroll to position [87, 0]
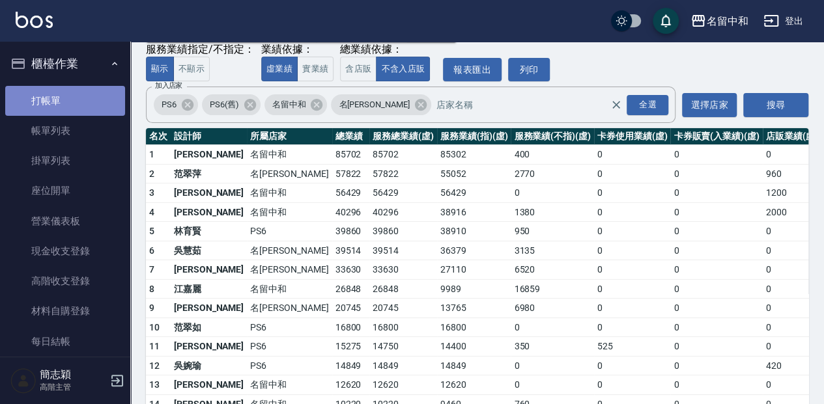
click at [78, 98] on link "打帳單" at bounding box center [65, 101] width 120 height 30
